Goal: Task Accomplishment & Management: Use online tool/utility

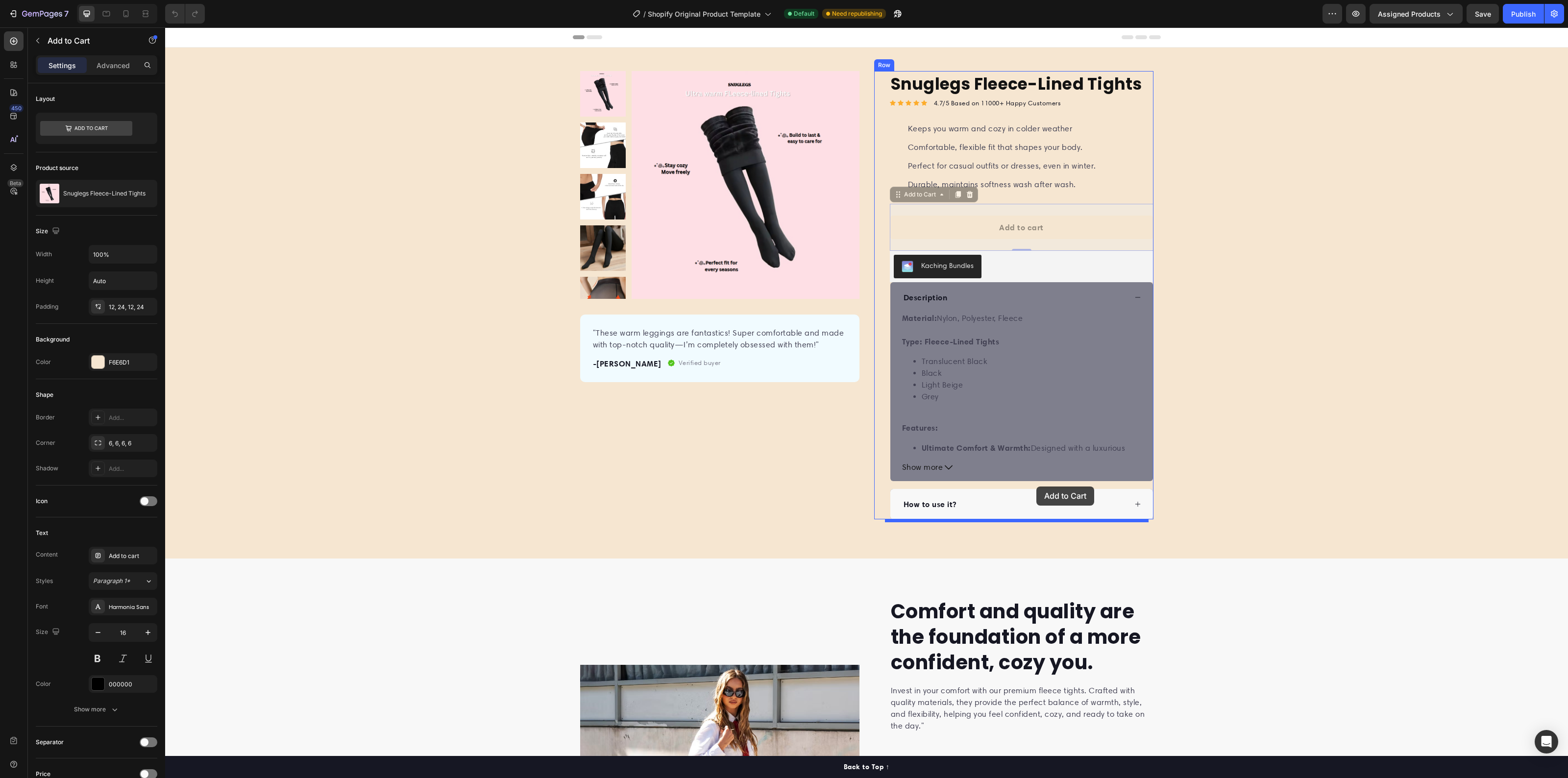
drag, startPoint x: 1047, startPoint y: 233, endPoint x: 1037, endPoint y: 486, distance: 253.2
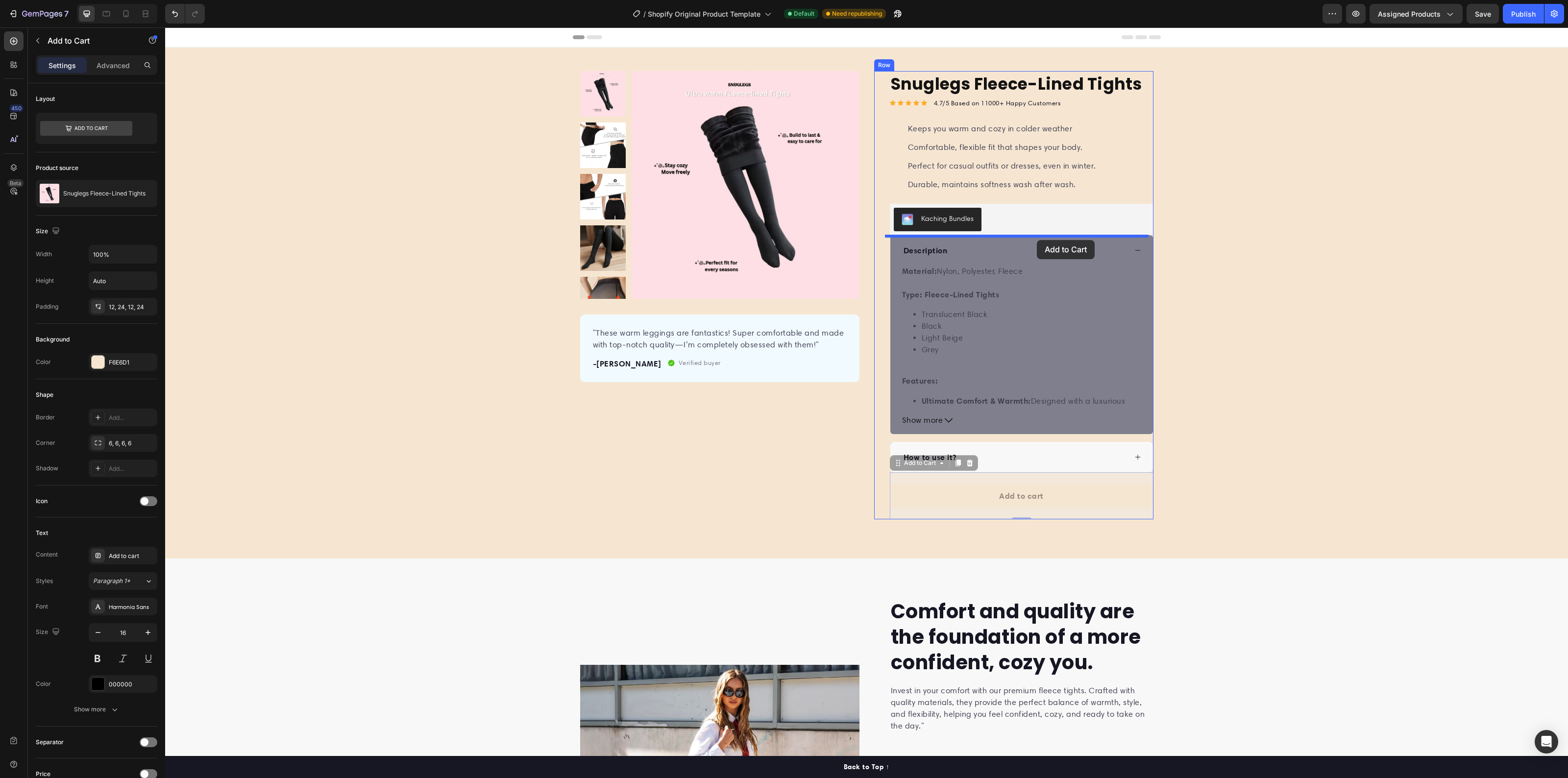
drag, startPoint x: 1045, startPoint y: 500, endPoint x: 1037, endPoint y: 240, distance: 260.1
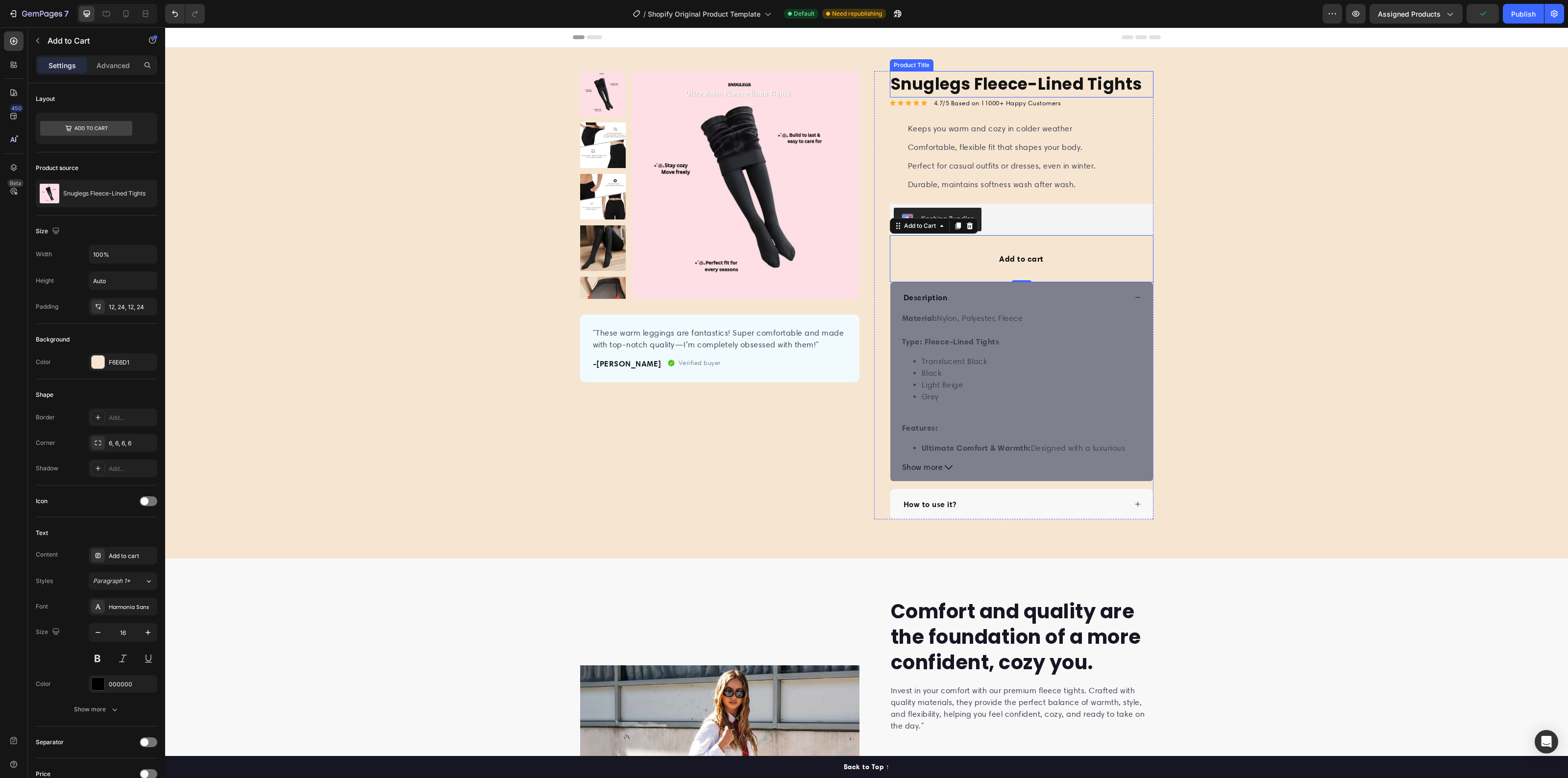
click at [1030, 81] on h1 "Snuglegs Fleece-Lined Tights" at bounding box center [1021, 84] width 264 height 26
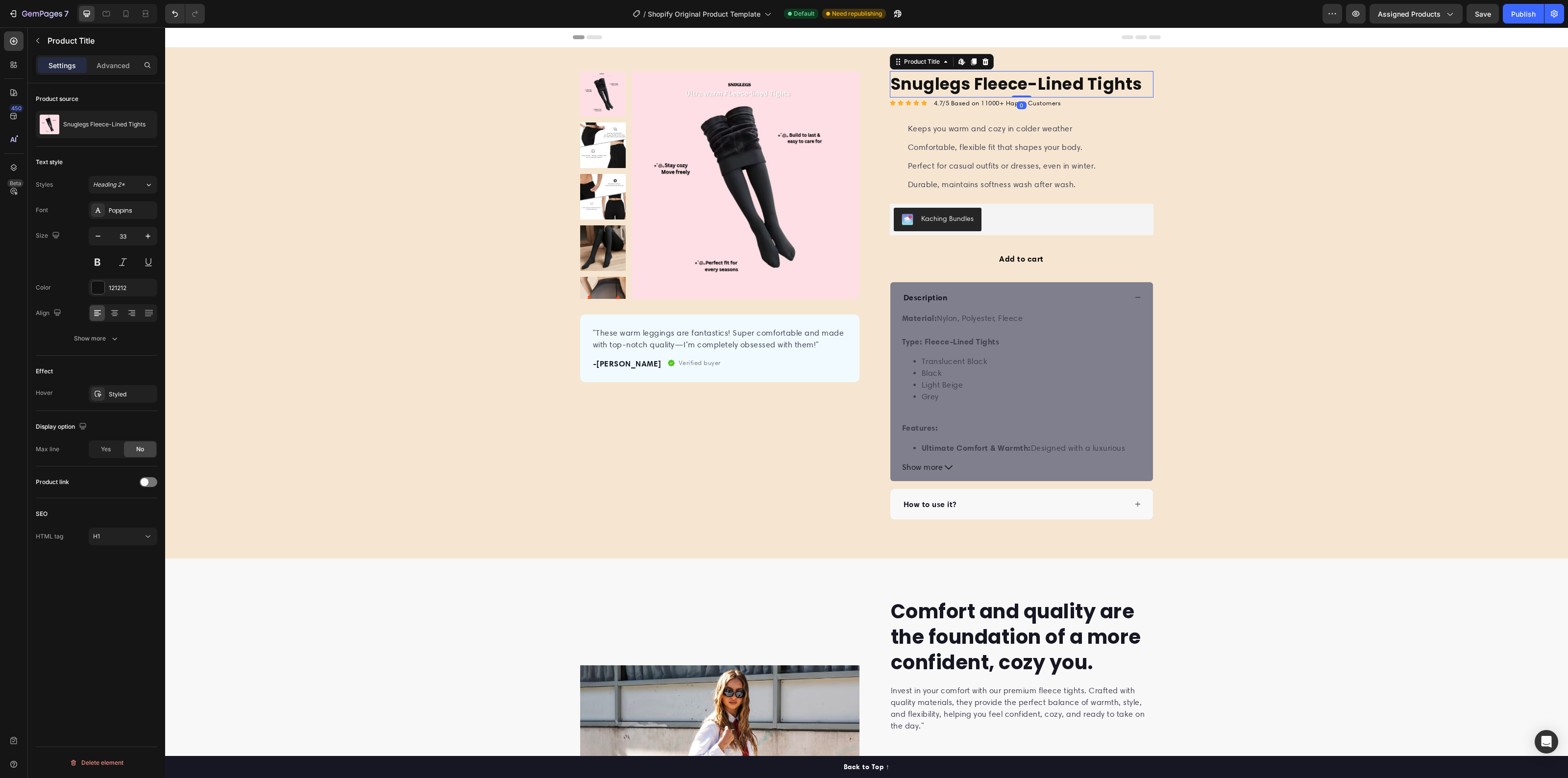
click at [1045, 96] on h1 "Snuglegs Fleece-Lined Tights" at bounding box center [1021, 84] width 264 height 26
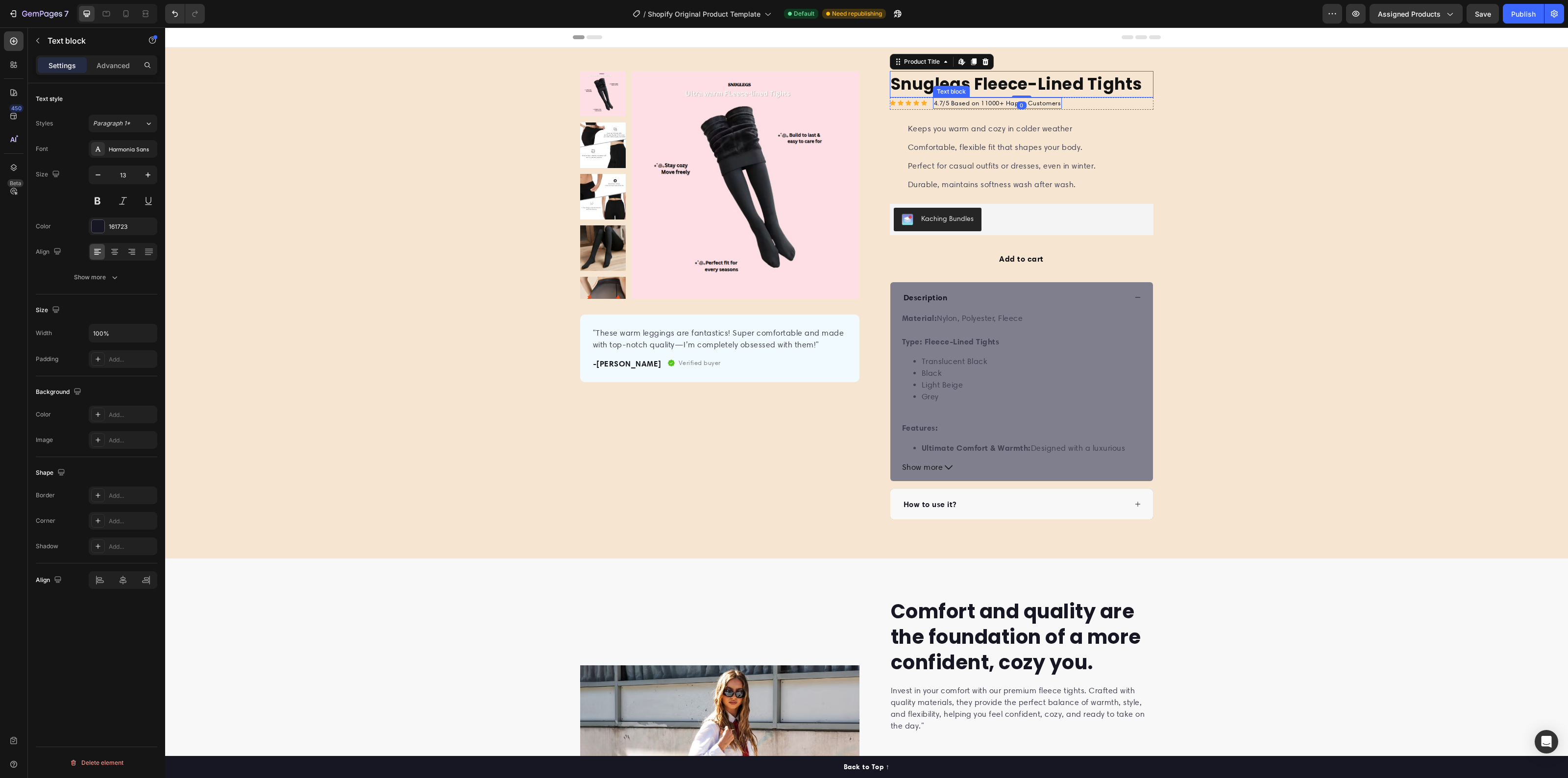
click at [1052, 104] on p "4.7/5 Based on 11000+ Happy Customers" at bounding box center [997, 103] width 127 height 10
click at [1026, 107] on p "4.7/5 Based on 11000+ Happy Customers" at bounding box center [997, 103] width 127 height 10
click at [999, 101] on p "4.7/5 Based on 11000+ Happy Customers" at bounding box center [997, 103] width 127 height 10
click at [995, 99] on p "4.7/5 Based on 11000+ Happy Customers" at bounding box center [997, 103] width 127 height 10
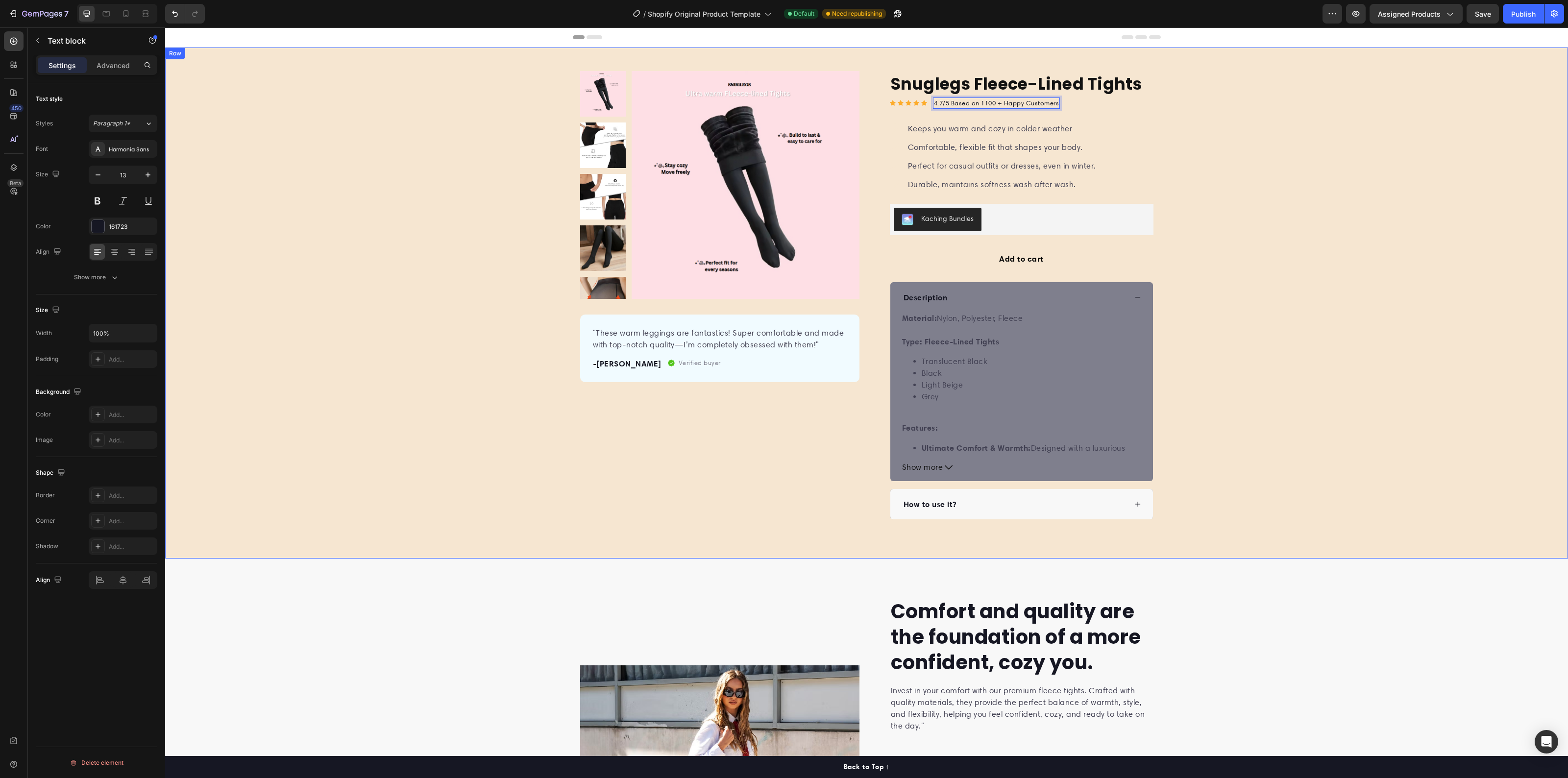
click at [1323, 381] on div "Product Images "These warm leggings are fantastics! Super comfortable and made …" at bounding box center [866, 295] width 1403 height 449
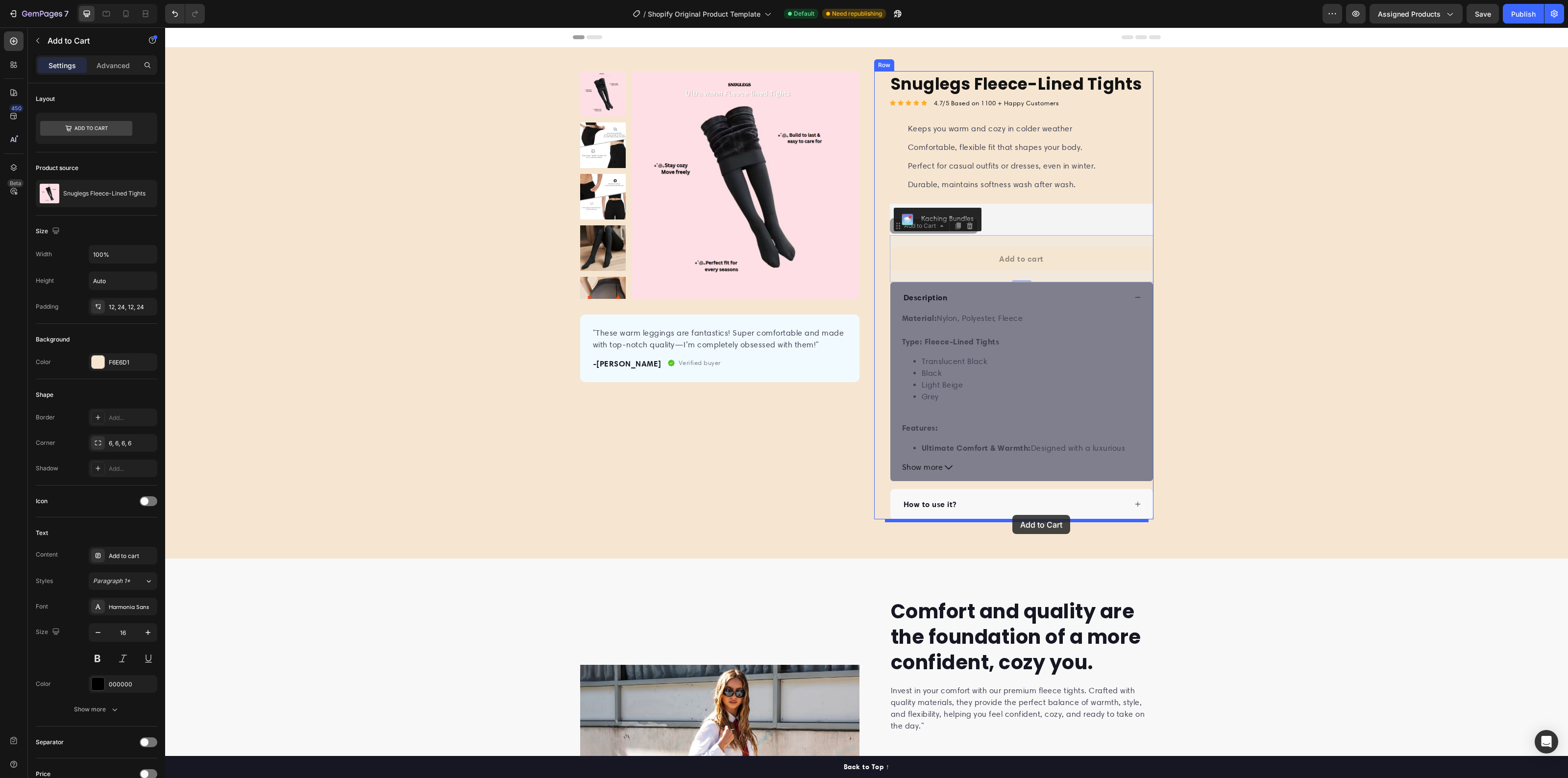
drag, startPoint x: 1024, startPoint y: 263, endPoint x: 1012, endPoint y: 515, distance: 252.3
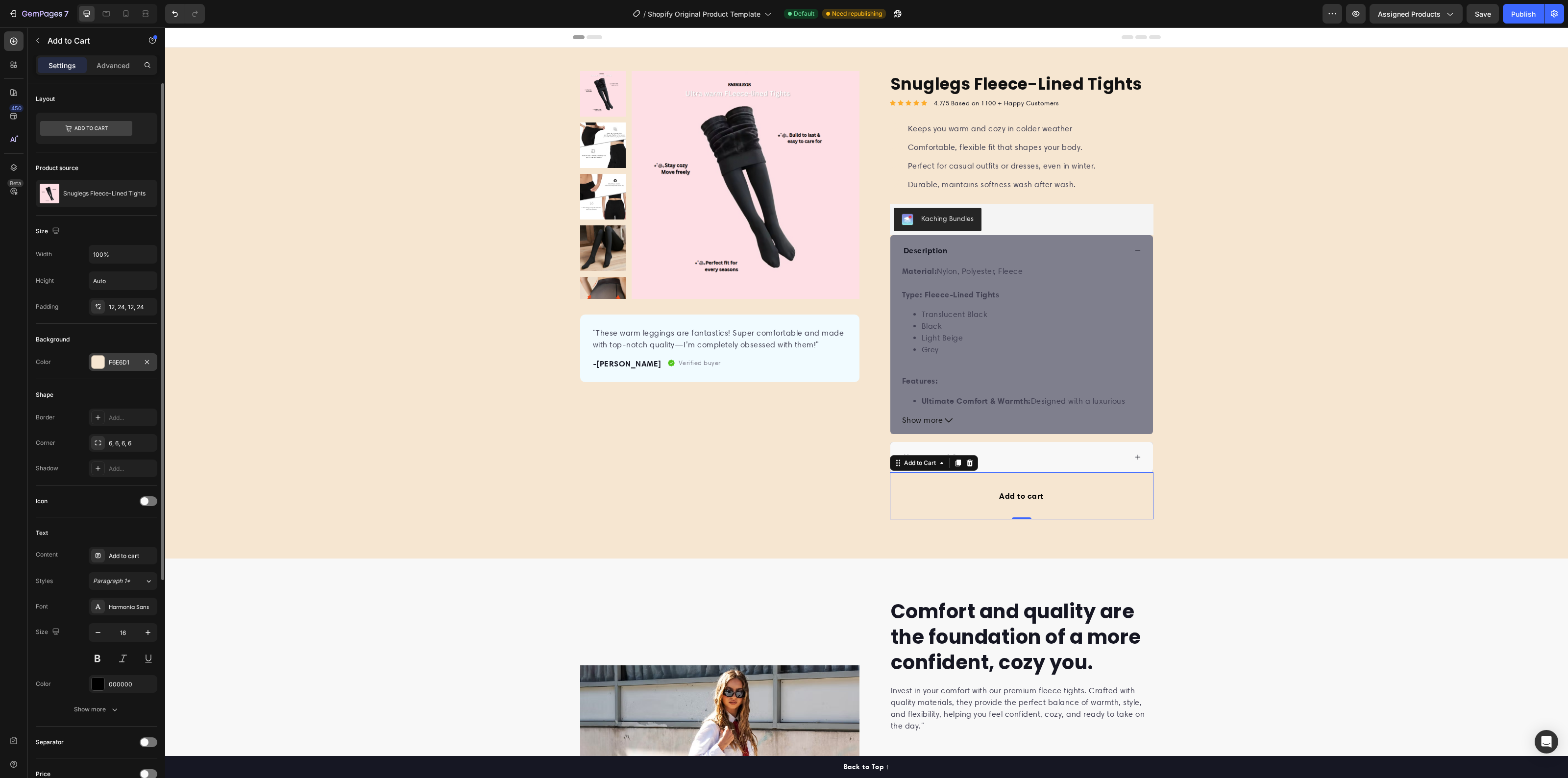
click at [137, 368] on div "F6E6D1" at bounding box center [123, 362] width 69 height 18
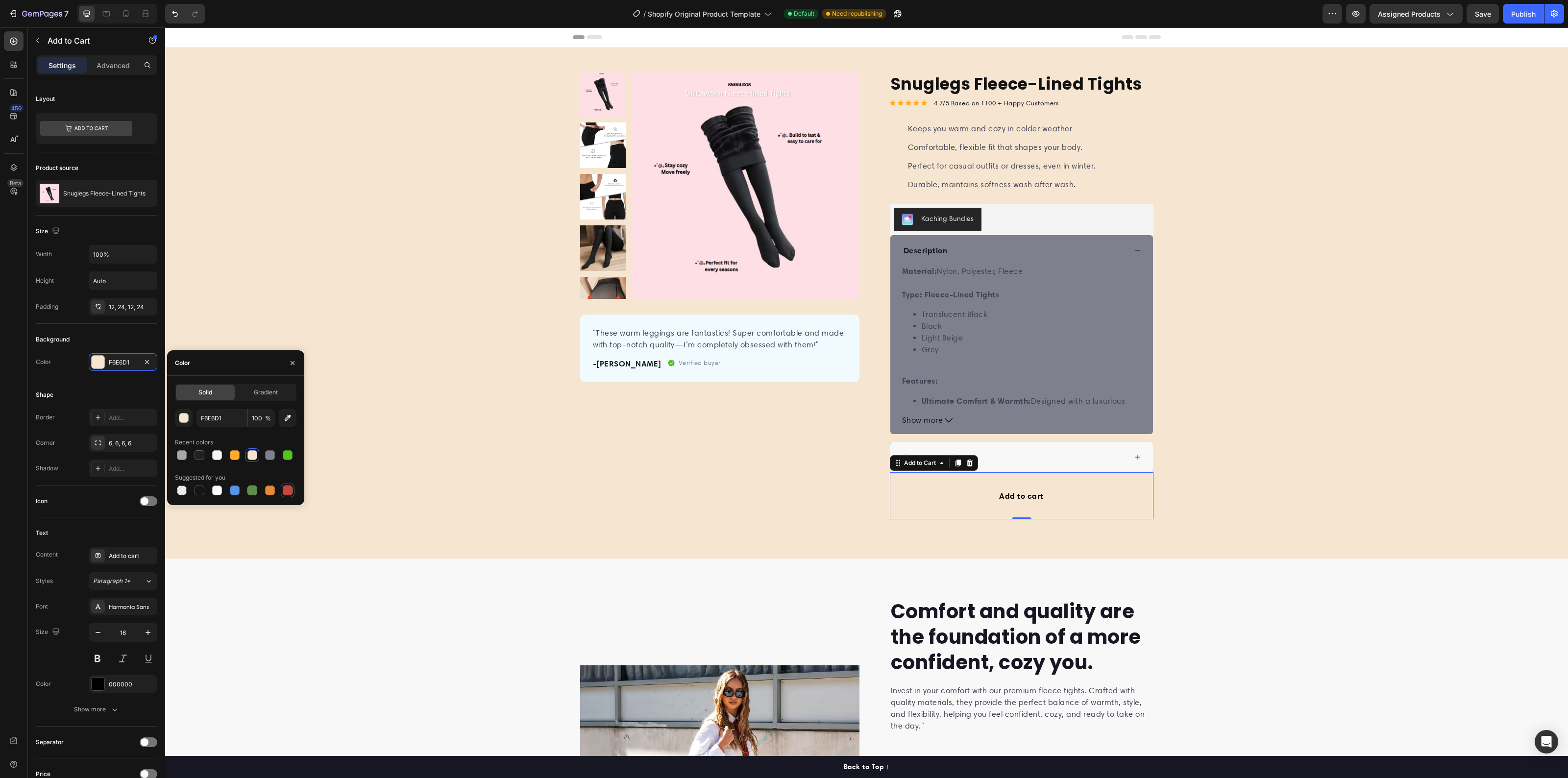
click at [290, 486] on div at bounding box center [287, 491] width 10 height 10
click at [197, 457] on div at bounding box center [200, 455] width 10 height 10
click at [270, 454] on div at bounding box center [270, 455] width 10 height 10
type input "7F7F8D"
click at [334, 620] on div "Comfort and quality are the foundation of a more confident, cozy you. Heading I…" at bounding box center [866, 770] width 1403 height 345
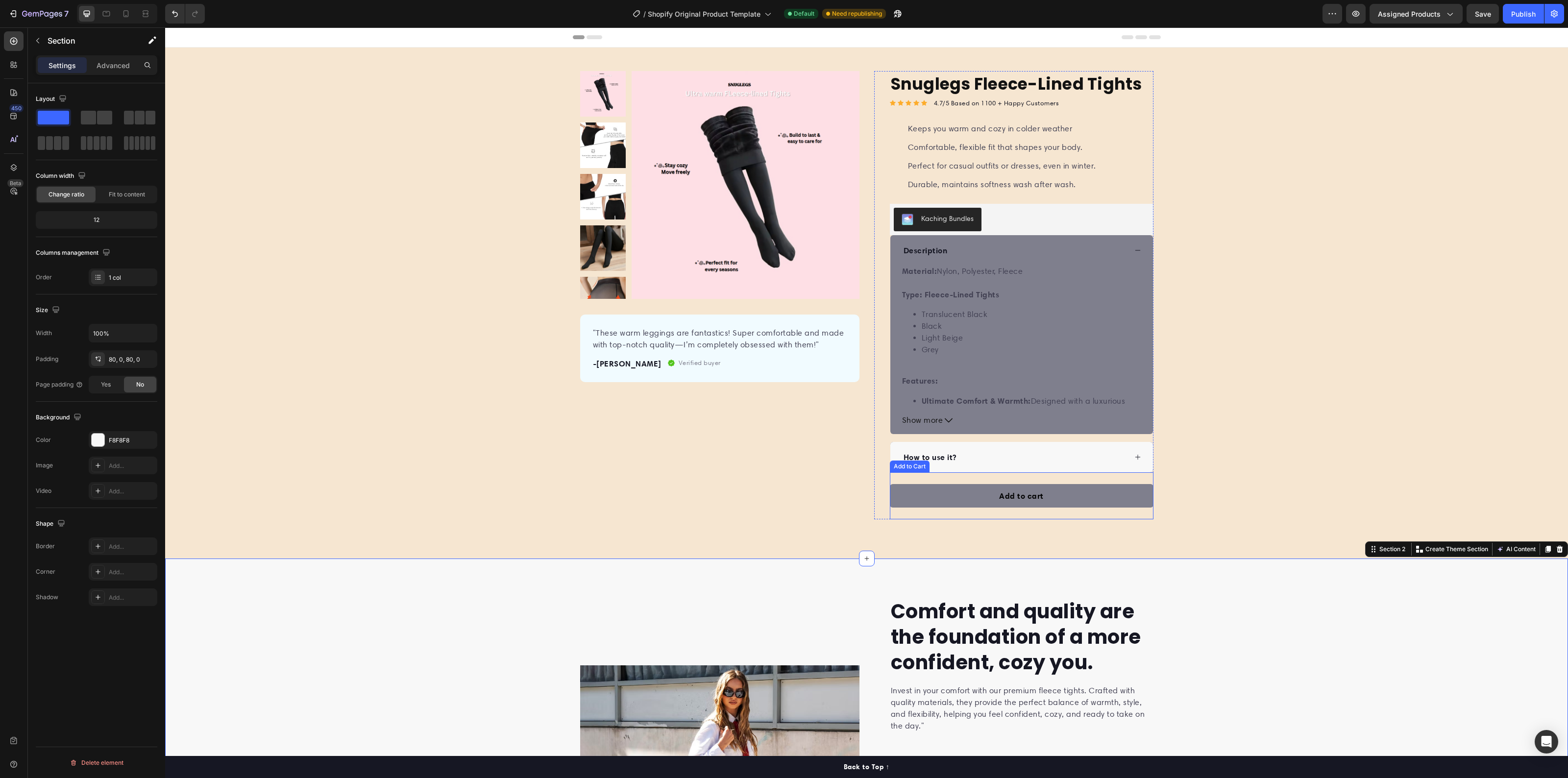
click at [1142, 510] on div "Add to cart Add to Cart" at bounding box center [1021, 496] width 264 height 47
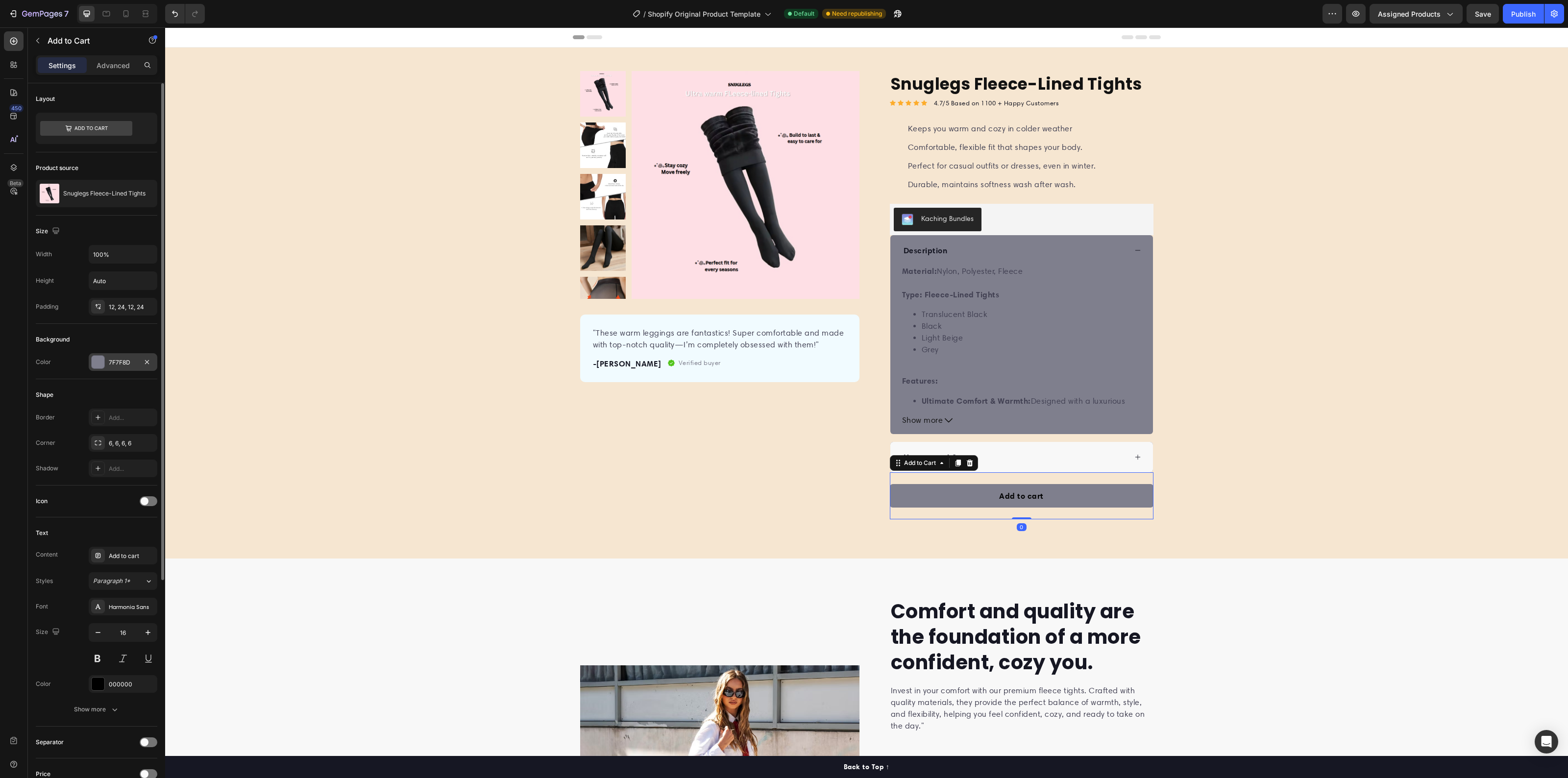
click at [128, 366] on div "7F7F8D" at bounding box center [123, 362] width 29 height 9
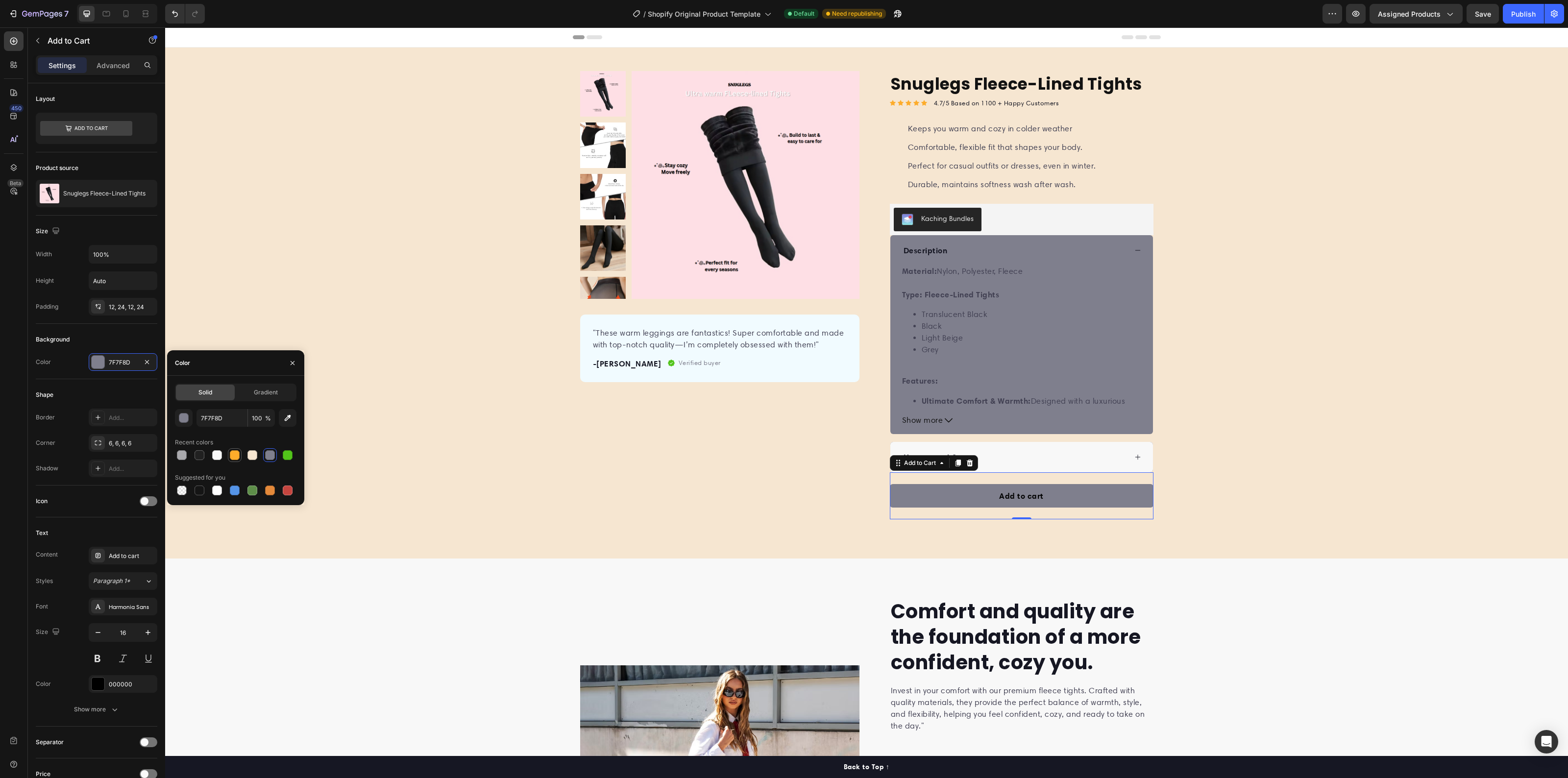
click at [230, 451] on div at bounding box center [235, 455] width 10 height 10
type input "FDAC2B"
click at [393, 724] on div "Comfort and quality are the foundation of a more confident, cozy you. Heading I…" at bounding box center [866, 770] width 1403 height 345
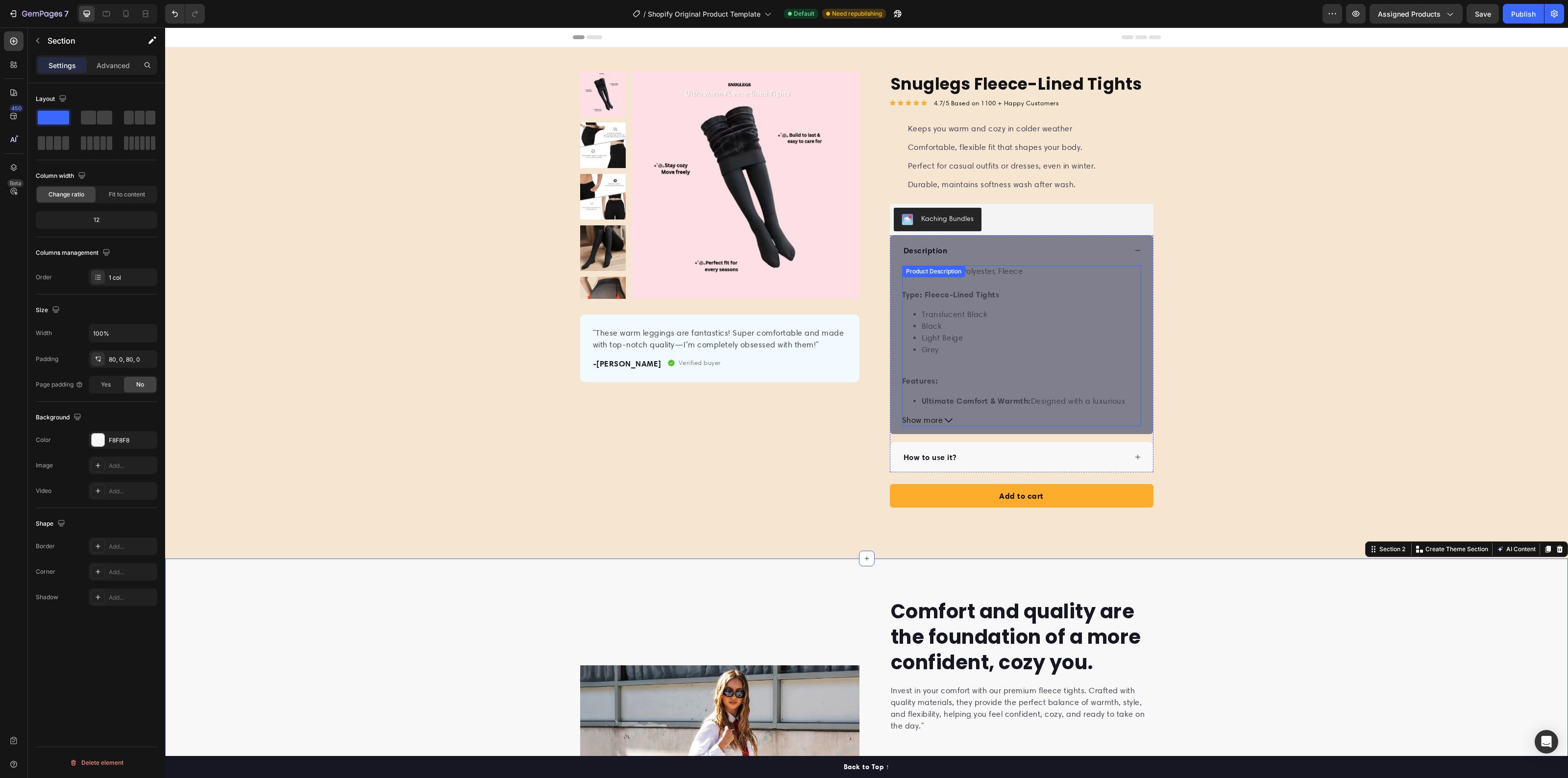
click at [945, 424] on icon at bounding box center [948, 420] width 8 height 8
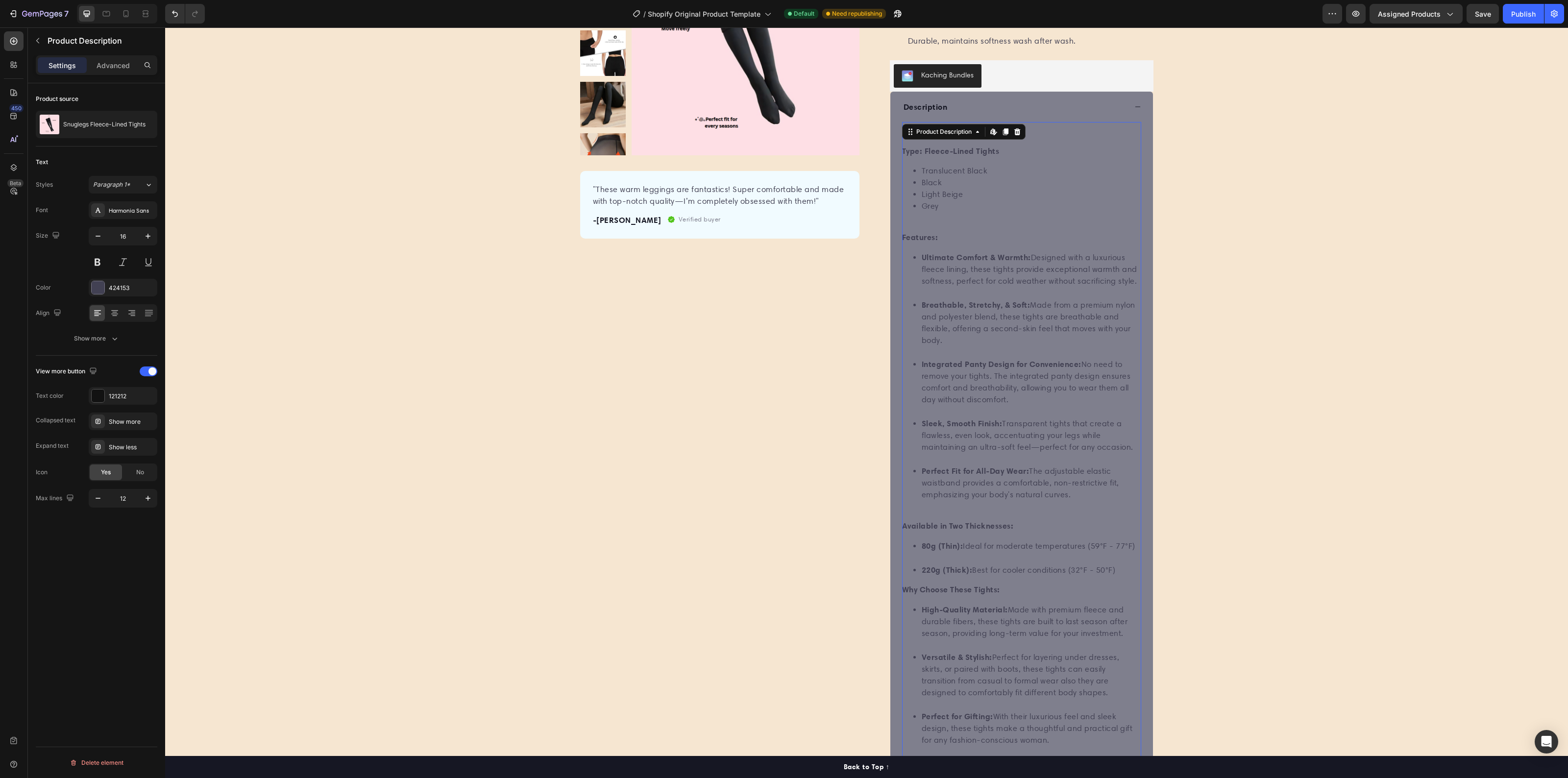
scroll to position [490, 0]
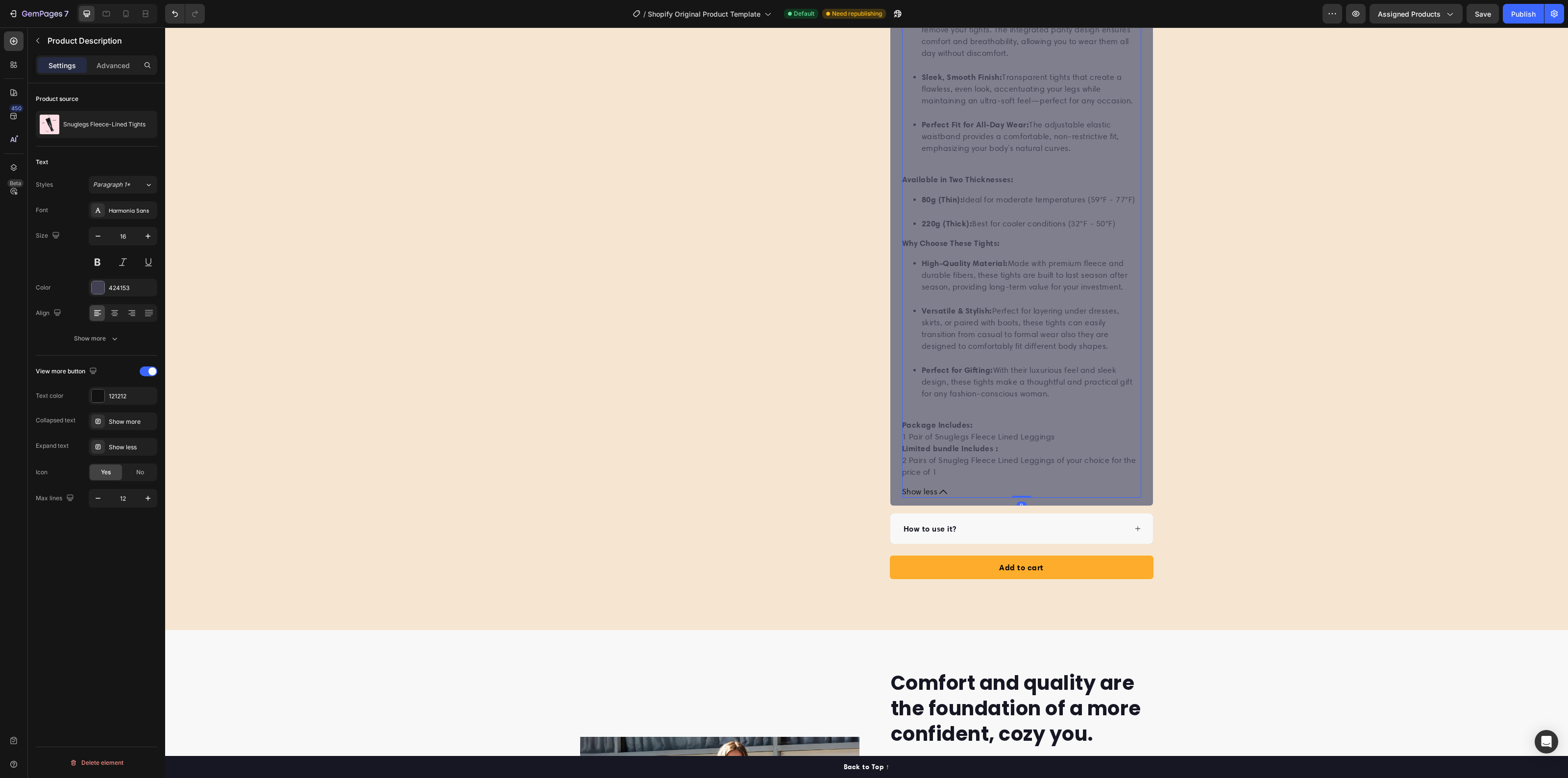
click at [943, 491] on button "Show less" at bounding box center [1021, 492] width 239 height 12
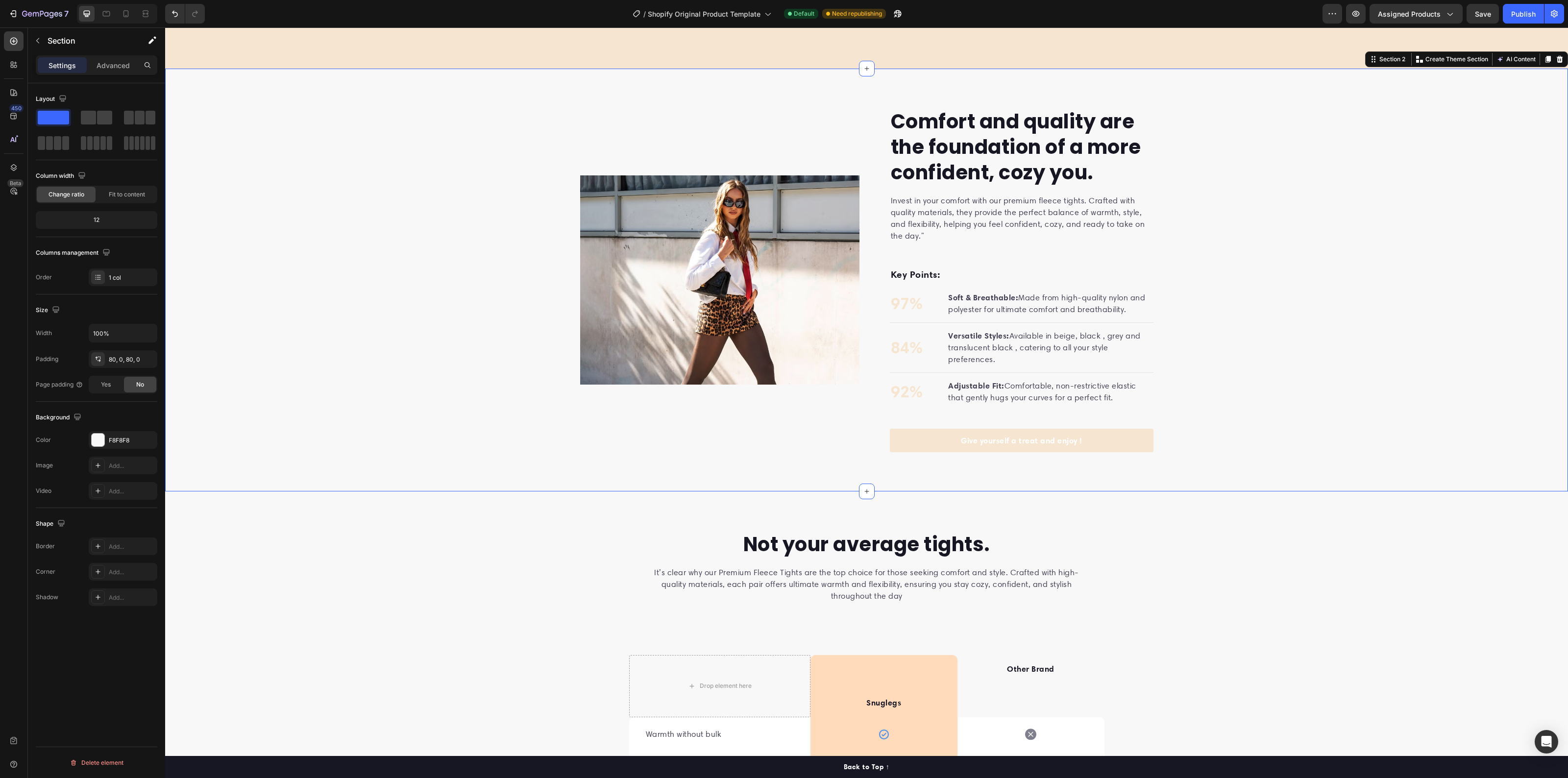
click at [1250, 384] on div "Comfort and quality are the foundation of a more confident, cozy you. Heading I…" at bounding box center [866, 280] width 1403 height 345
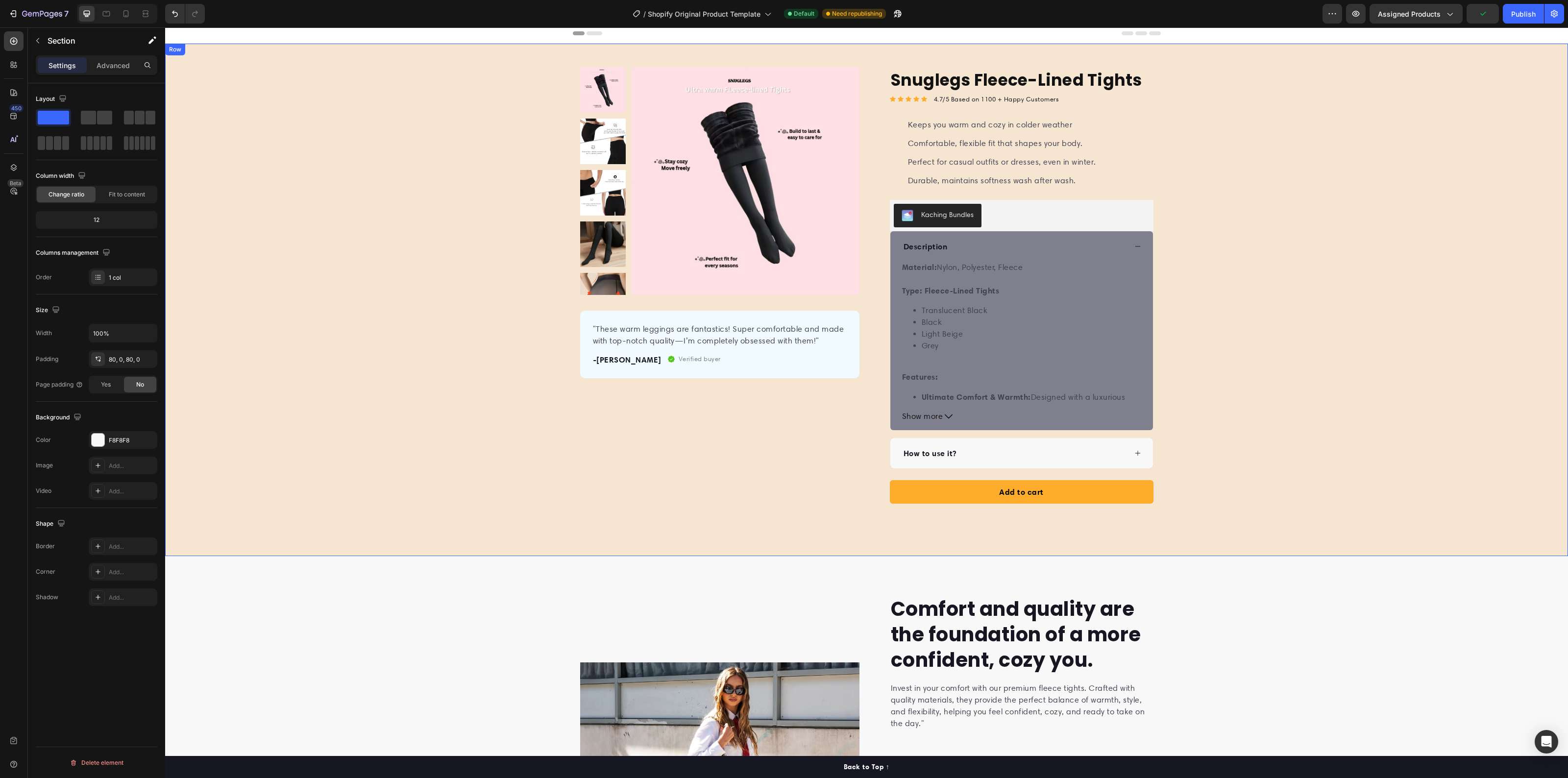
scroll to position [0, 0]
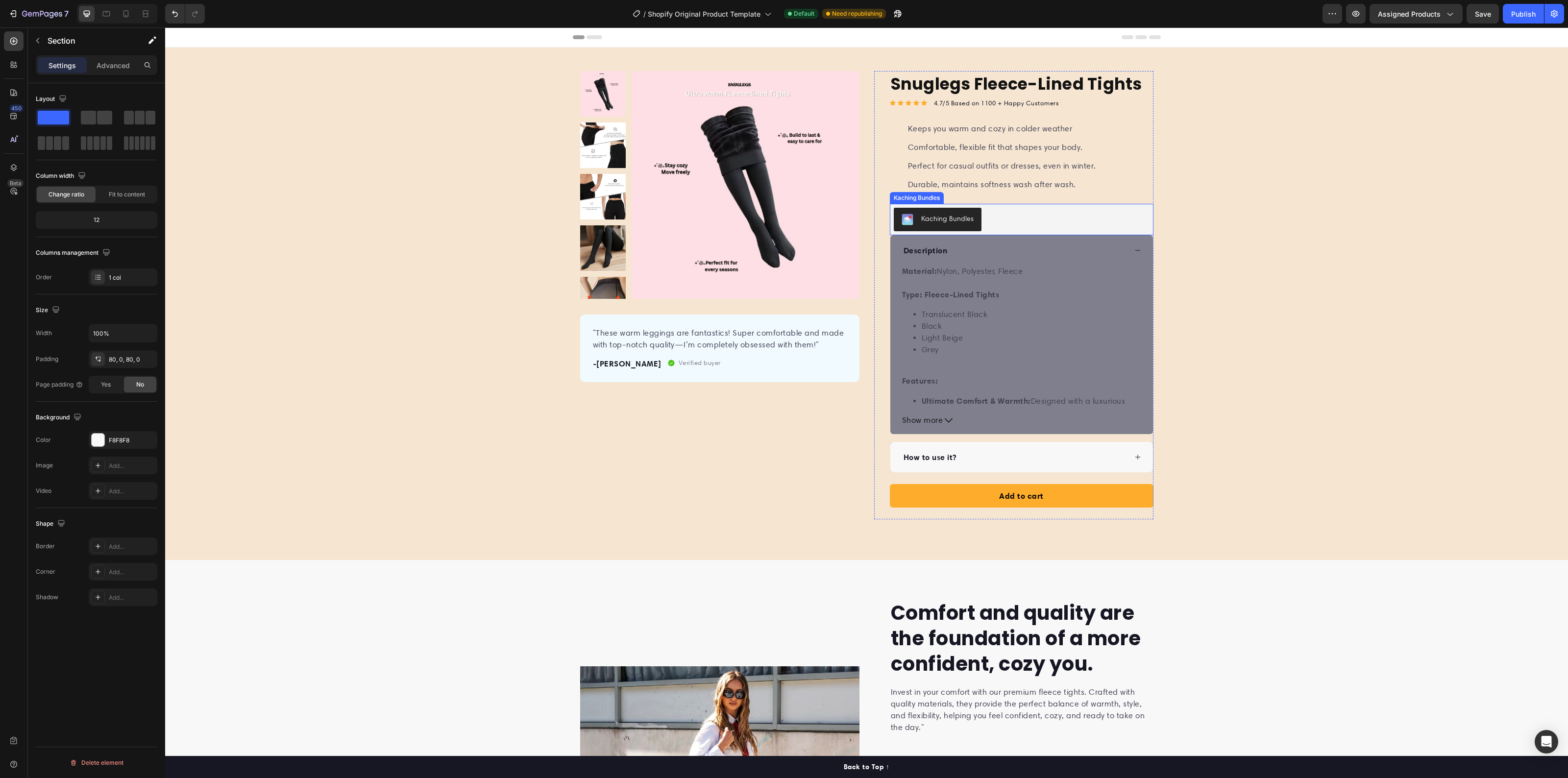
click at [1099, 223] on div "Kaching Bundles" at bounding box center [1021, 219] width 256 height 24
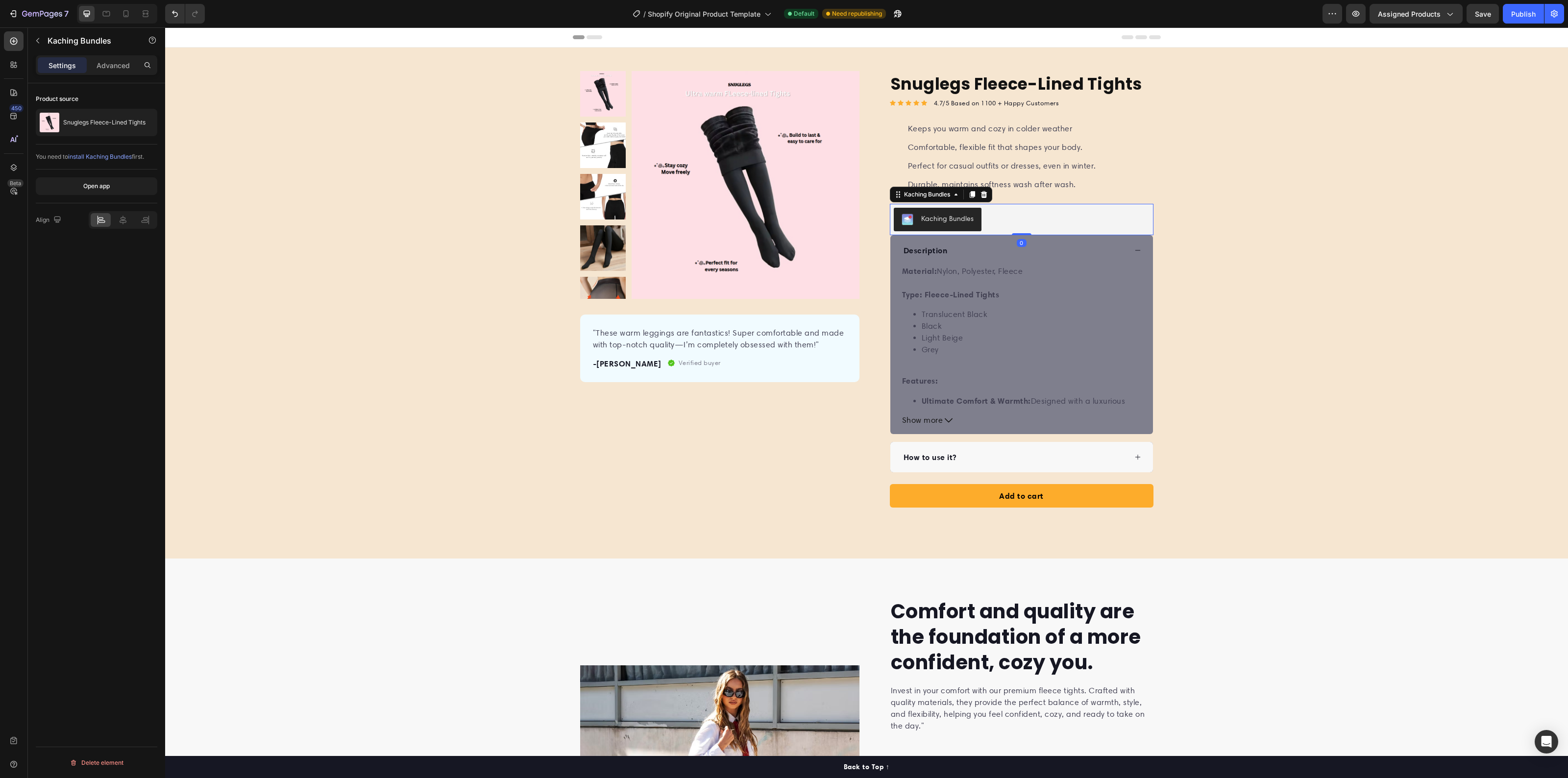
click at [1052, 264] on div "Description" at bounding box center [1021, 250] width 262 height 30
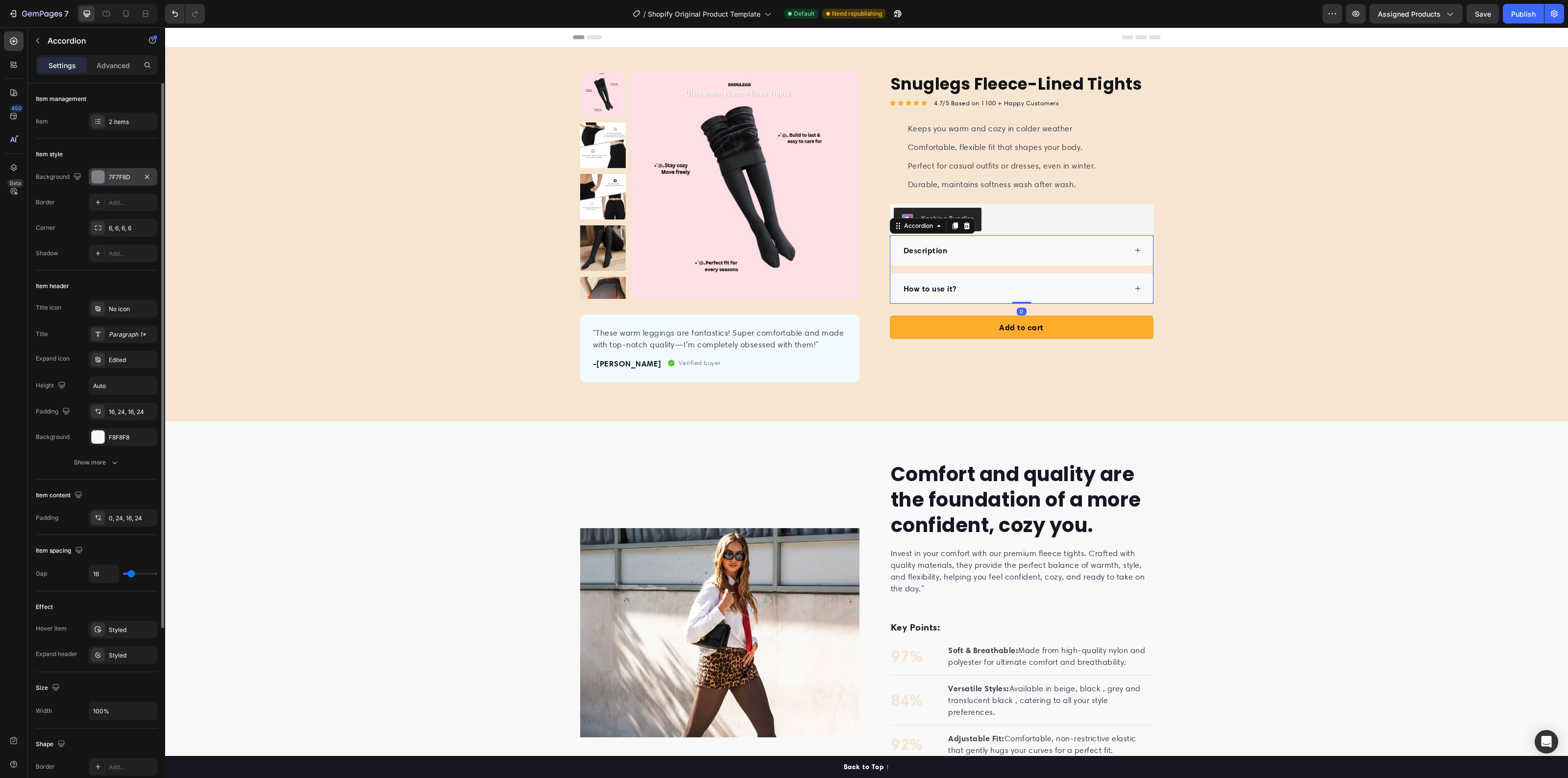
click at [121, 177] on div "7F7F8D" at bounding box center [123, 177] width 29 height 9
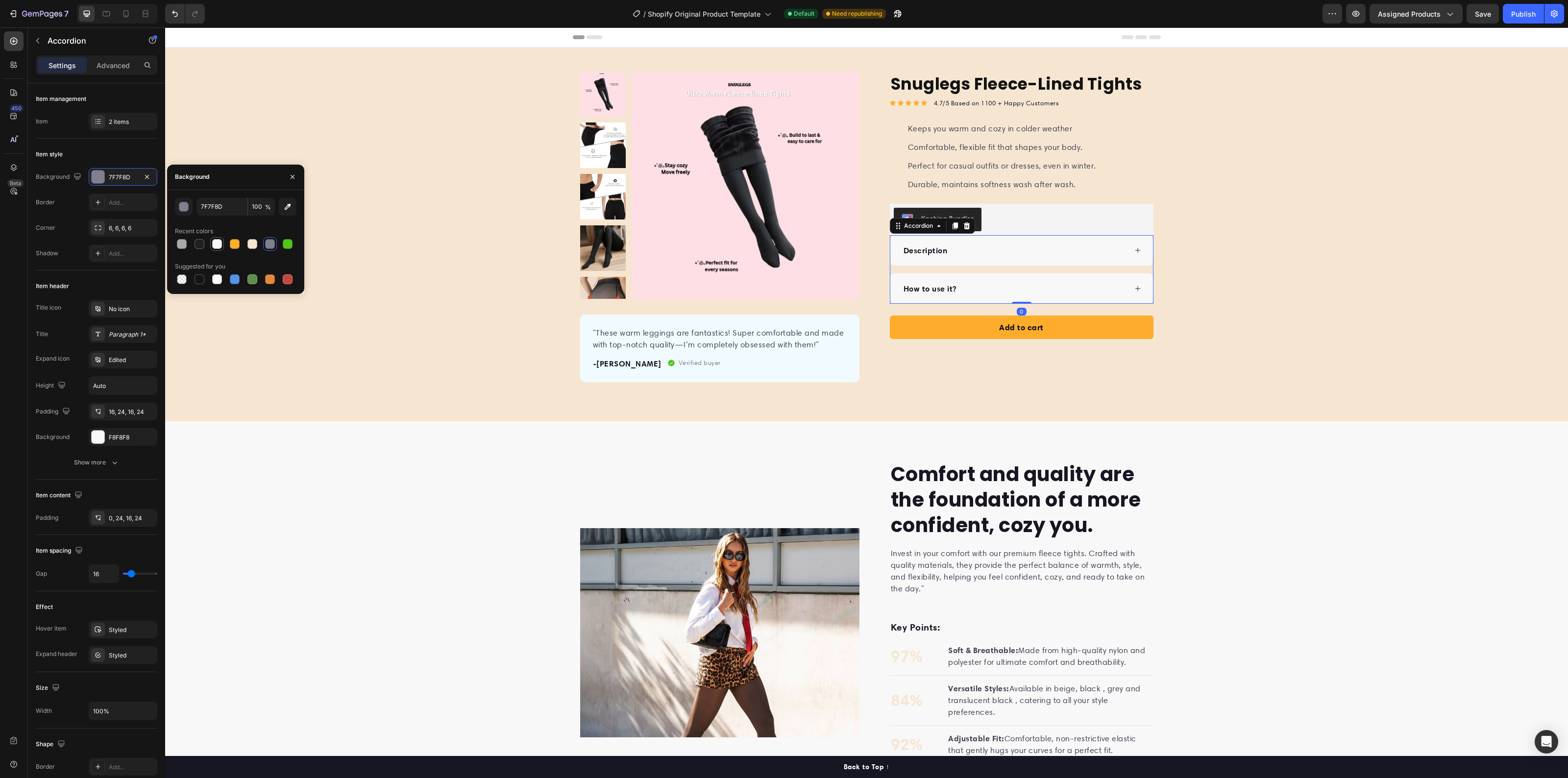
click at [217, 242] on div at bounding box center [217, 244] width 10 height 10
type input "F8F8F8"
click at [1073, 278] on div "How to use it?" at bounding box center [1021, 289] width 262 height 30
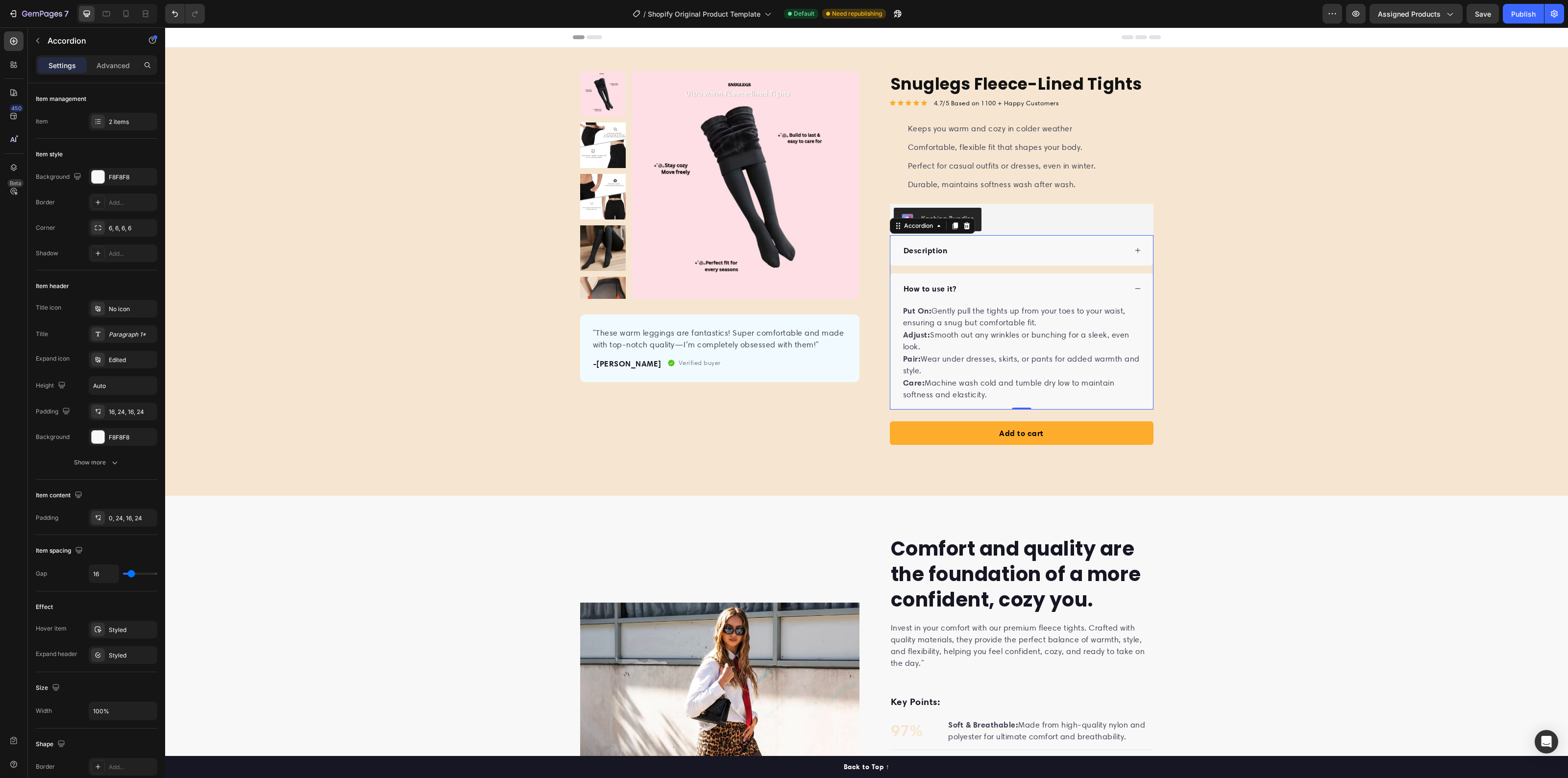
click at [1073, 256] on div "Description" at bounding box center [1014, 250] width 225 height 15
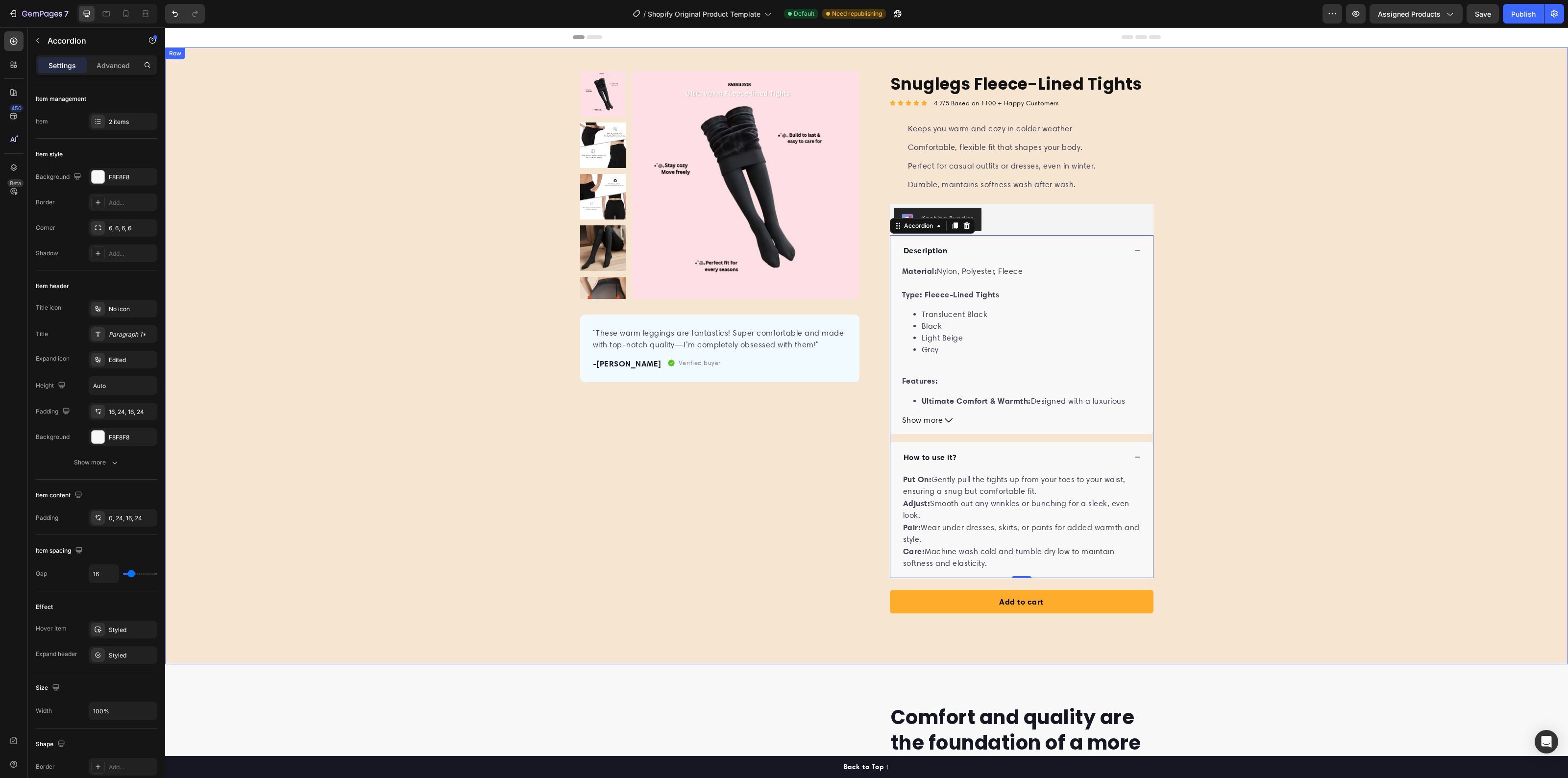
drag, startPoint x: 1270, startPoint y: 231, endPoint x: 1195, endPoint y: 222, distance: 75.5
click at [1272, 230] on div "Product Images "These warm leggings are fantastics! Super comfortable and made …" at bounding box center [866, 348] width 1403 height 554
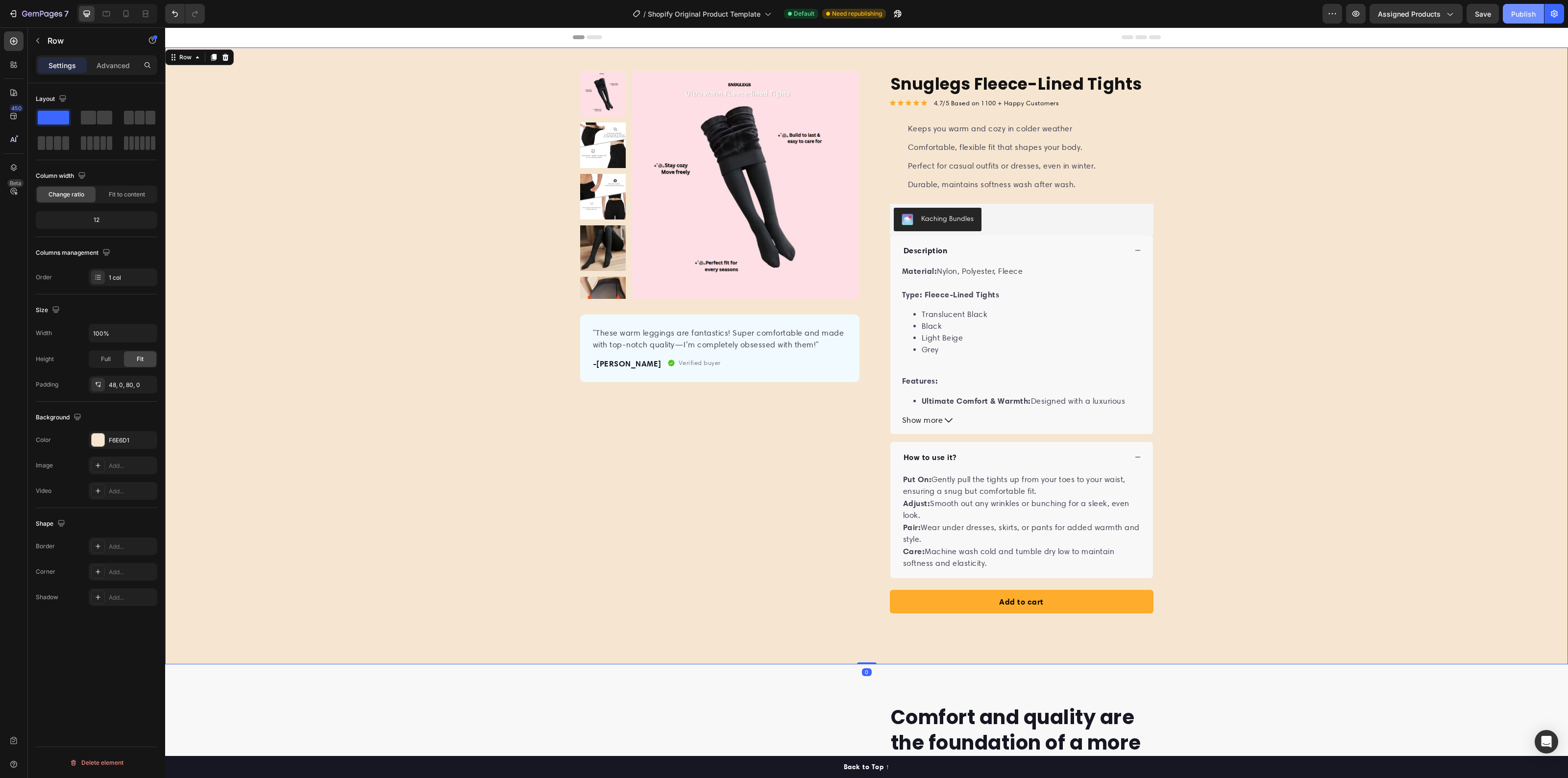
drag, startPoint x: 1508, startPoint y: 12, endPoint x: 1337, endPoint y: 2, distance: 171.3
click at [1508, 12] on button "Publish" at bounding box center [1524, 13] width 41 height 19
click at [9, 12] on icon "button" at bounding box center [13, 13] width 10 height 10
